Goal: Transaction & Acquisition: Register for event/course

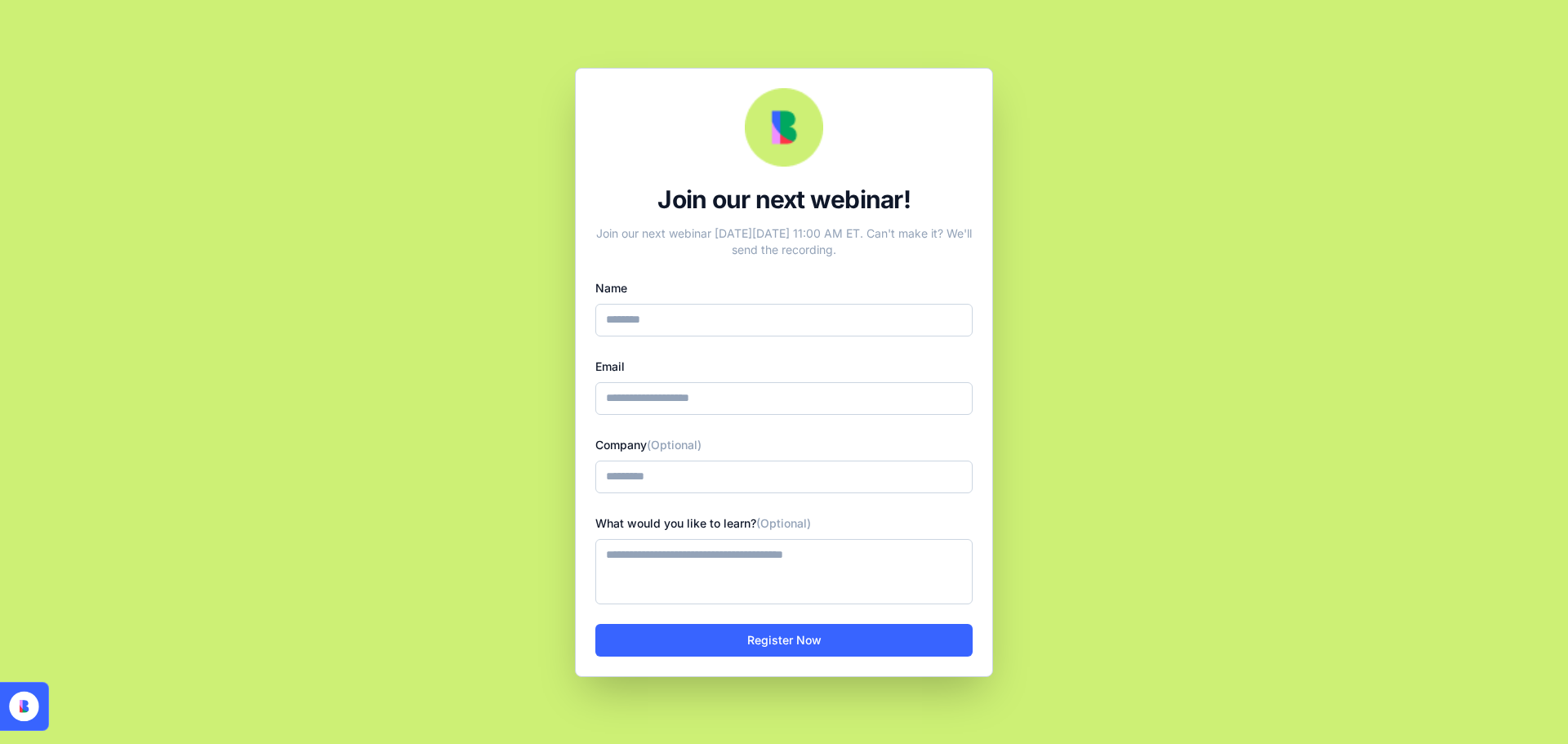
click at [733, 313] on input "Name" at bounding box center [783, 320] width 377 height 32
click at [654, 409] on input "Email" at bounding box center [783, 398] width 377 height 32
click at [644, 467] on input "Company (Optional)" at bounding box center [783, 477] width 377 height 32
click at [617, 572] on textarea "What would you like to learn? (Optional)" at bounding box center [783, 571] width 377 height 66
click at [20, 695] on icon at bounding box center [24, 707] width 30 height 30
